Goal: Information Seeking & Learning: Learn about a topic

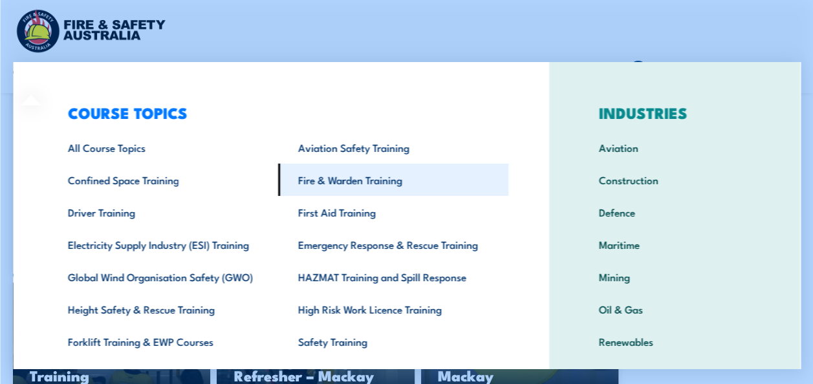
click at [380, 182] on link "Fire & Warden Training" at bounding box center [393, 180] width 230 height 32
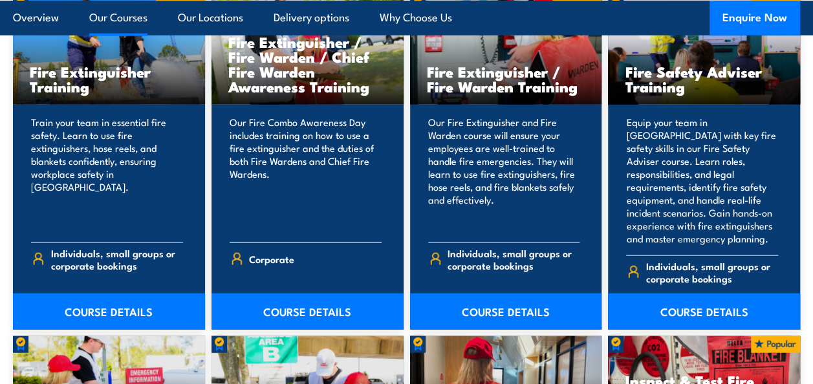
scroll to position [1424, 0]
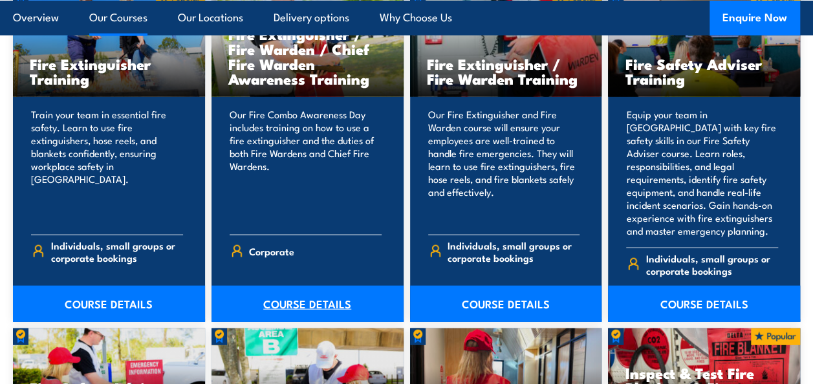
click at [290, 287] on link "COURSE DETAILS" at bounding box center [308, 304] width 192 height 36
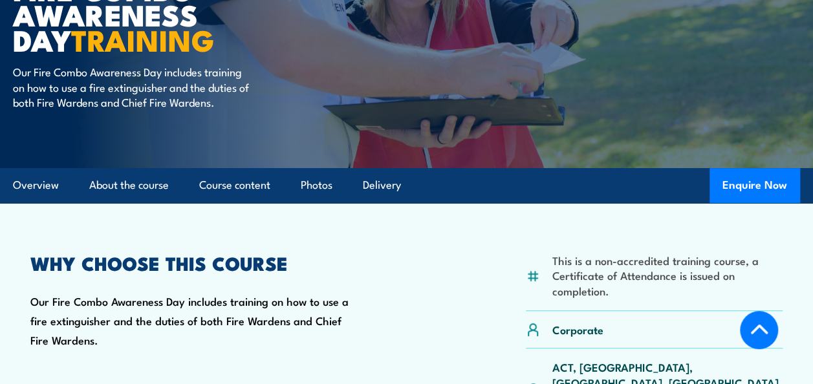
scroll to position [324, 0]
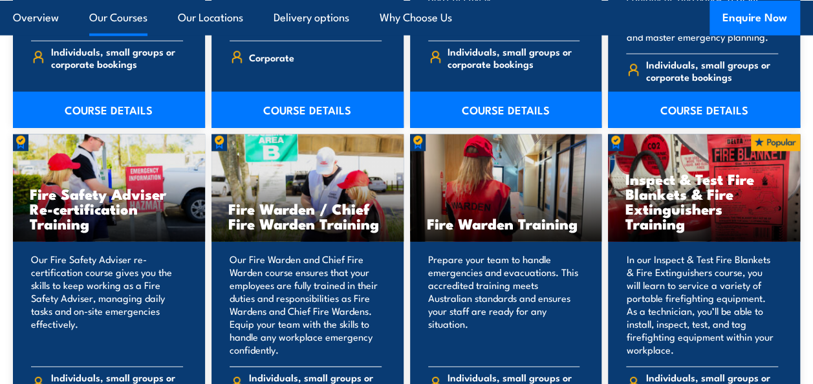
scroll to position [1747, 0]
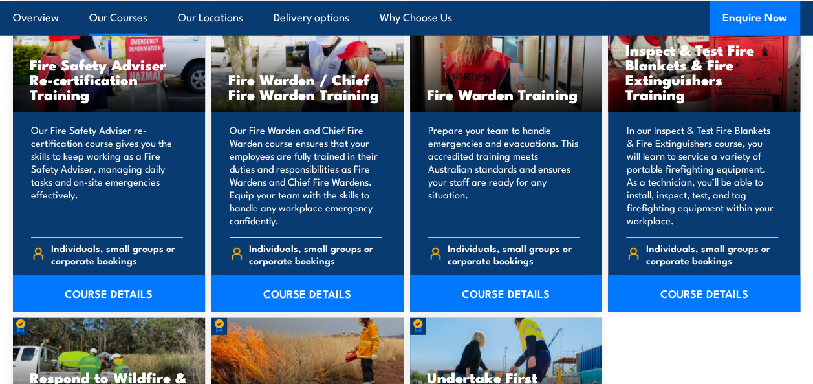
click at [311, 276] on link "COURSE DETAILS" at bounding box center [308, 294] width 192 height 36
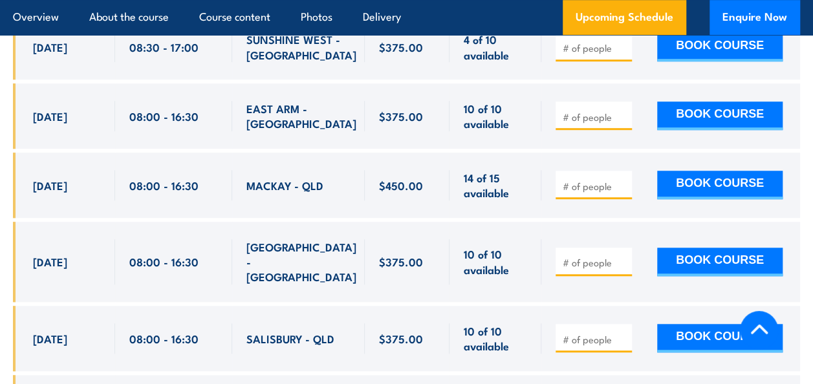
scroll to position [5629, 0]
